Goal: Task Accomplishment & Management: Manage account settings

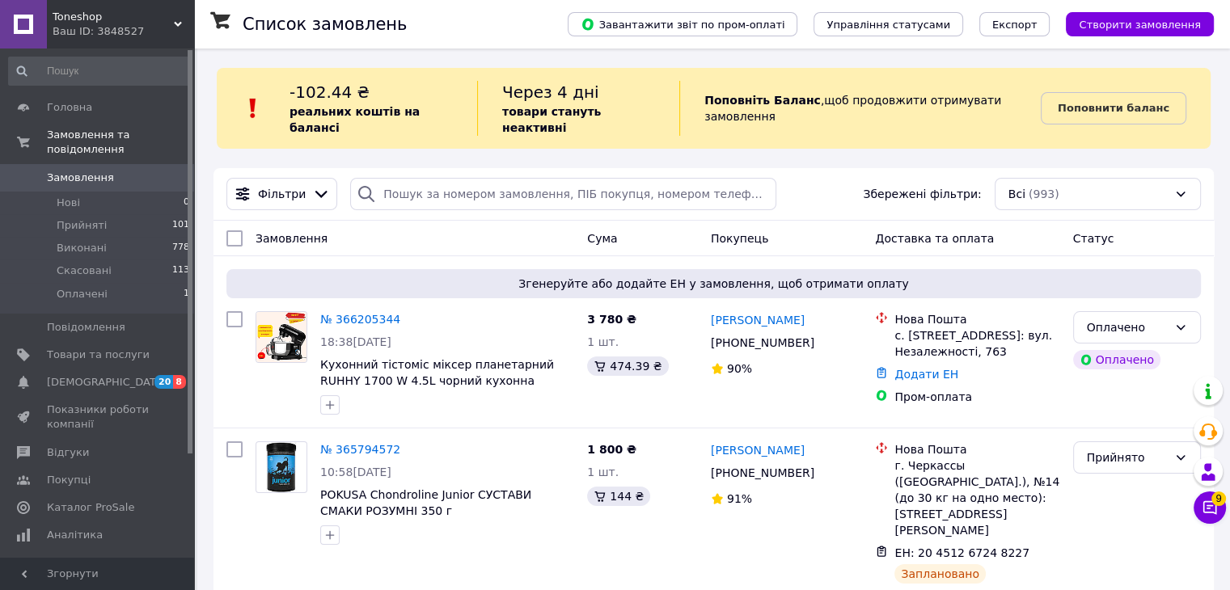
scroll to position [475, 0]
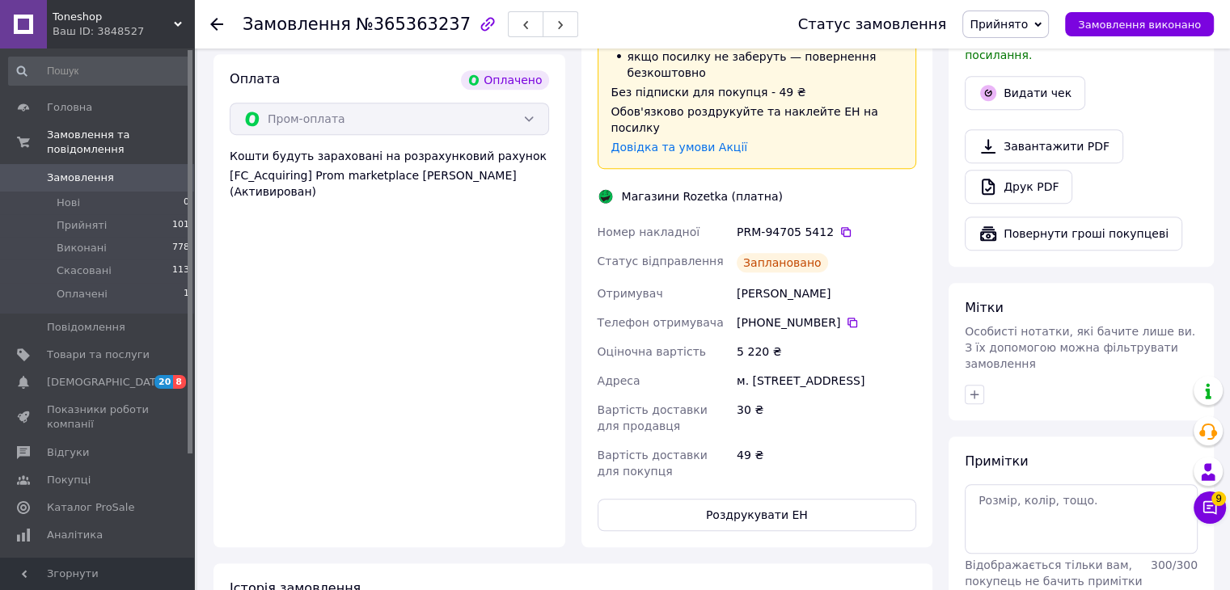
scroll to position [970, 0]
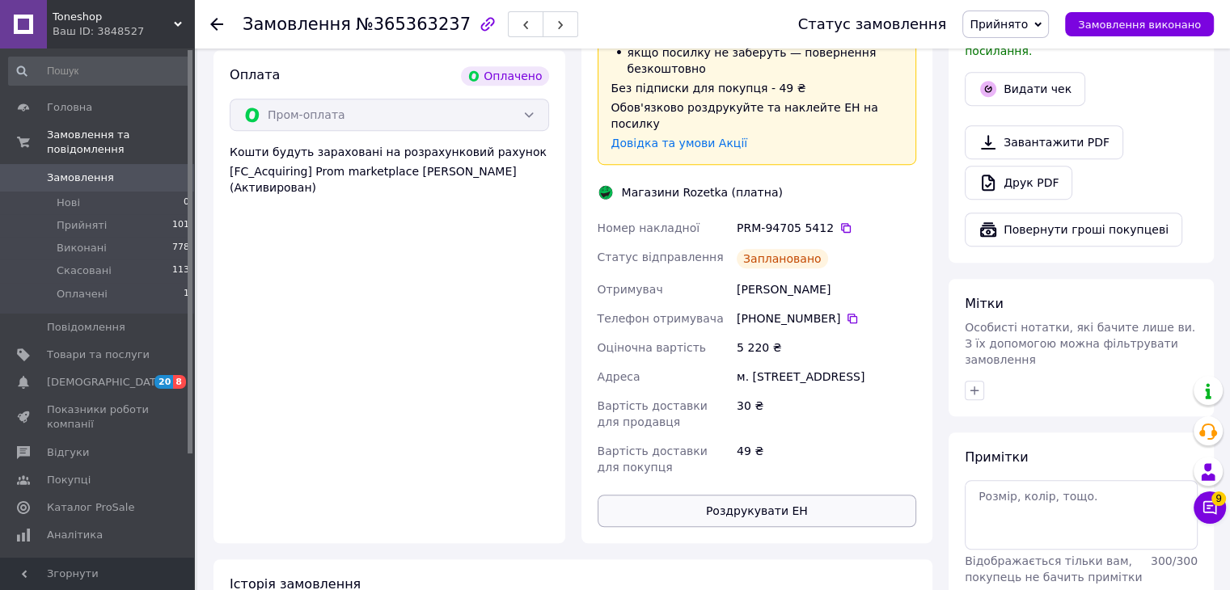
click at [779, 495] on button "Роздрукувати ЕН" at bounding box center [756, 511] width 319 height 32
